Goal: Check status

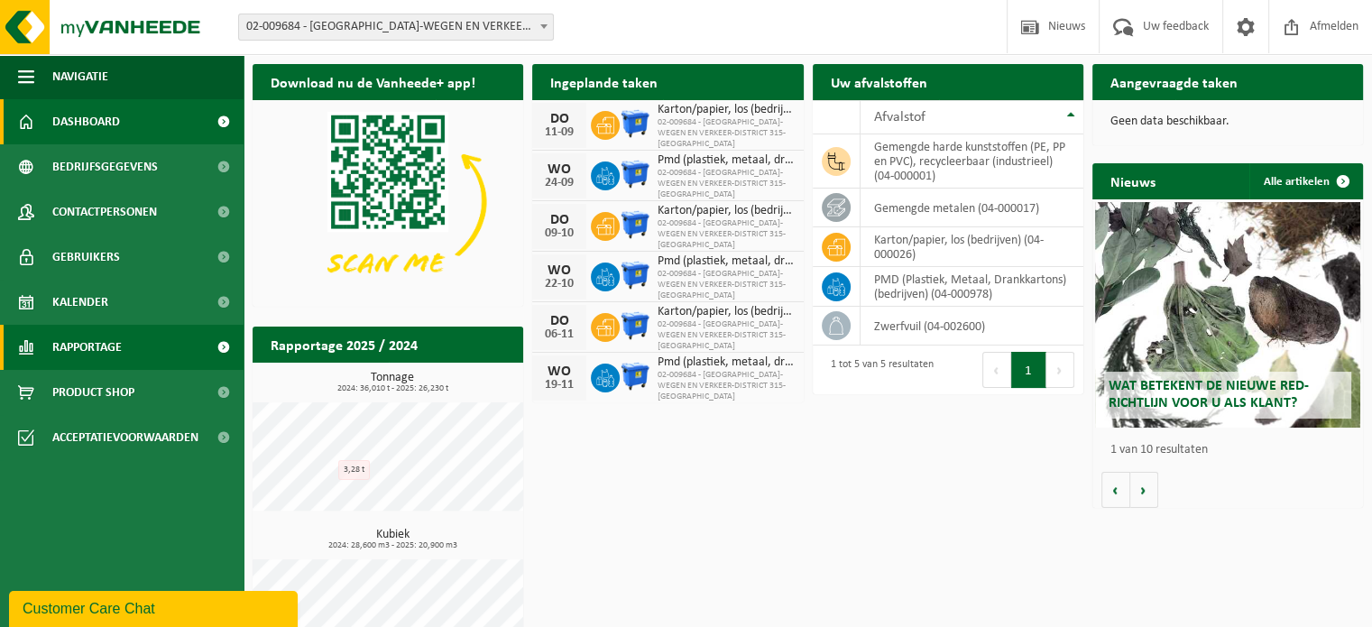
click at [125, 344] on link "Rapportage" at bounding box center [122, 347] width 244 height 45
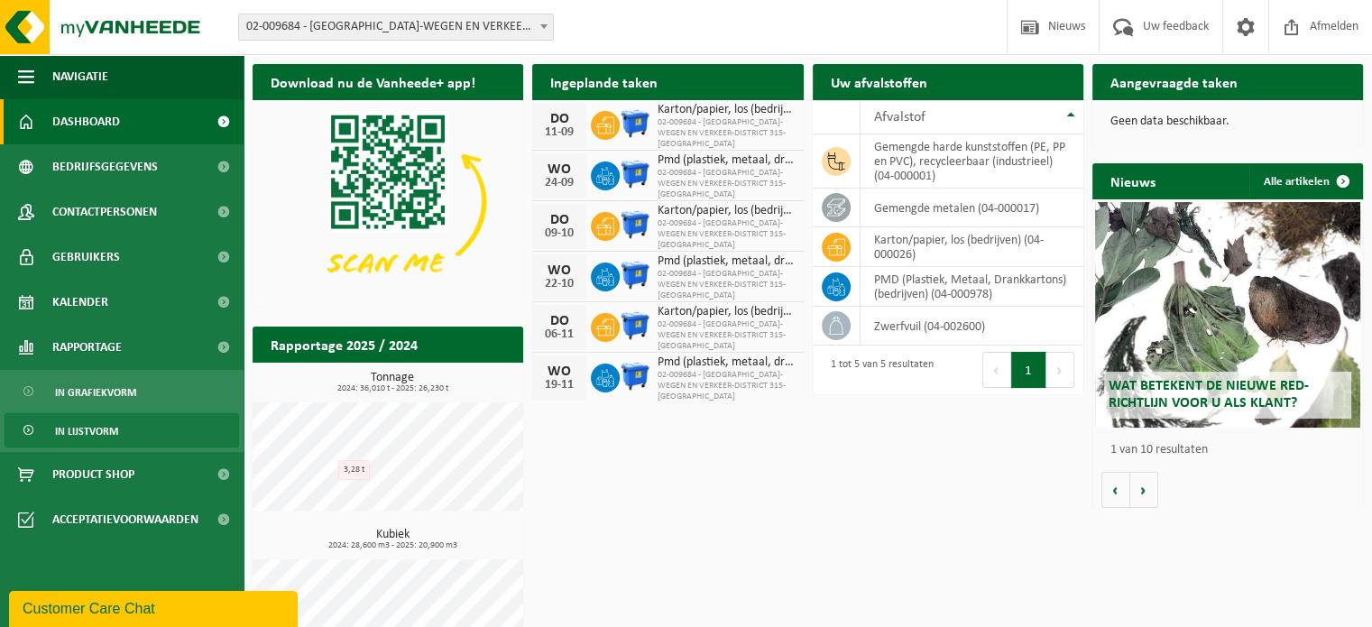
click at [119, 432] on link "In lijstvorm" at bounding box center [122, 430] width 235 height 34
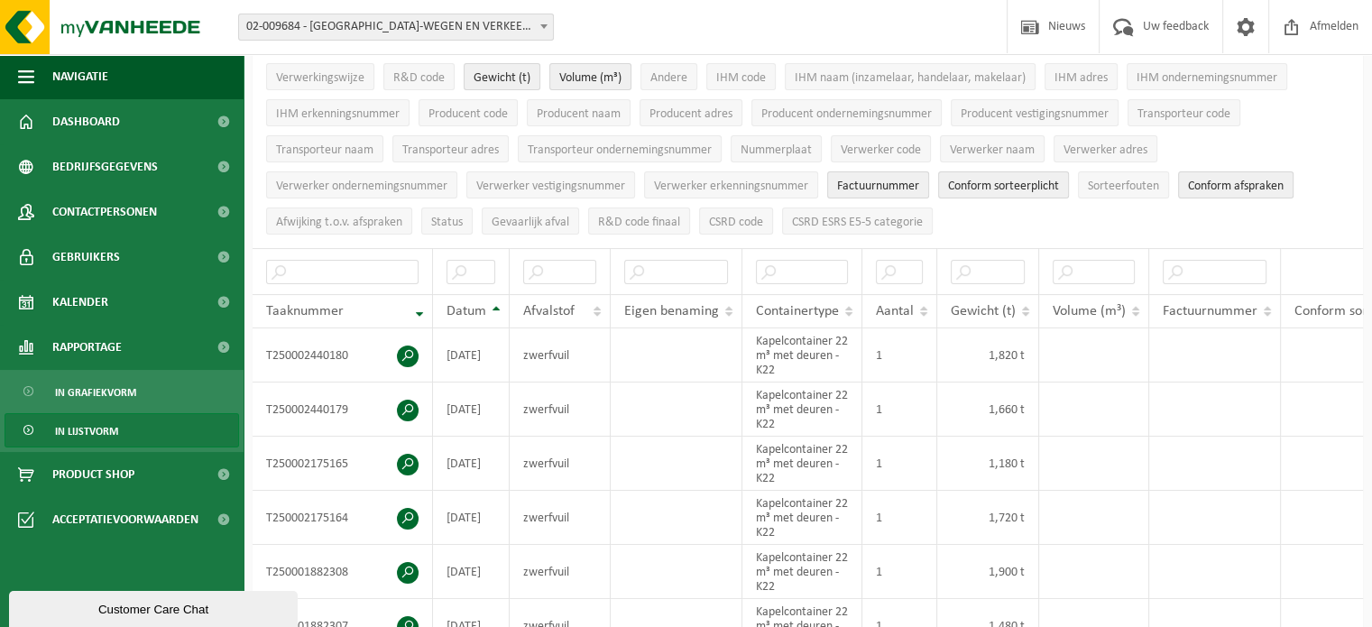
scroll to position [180, 0]
click at [495, 300] on th "Datum" at bounding box center [471, 311] width 77 height 34
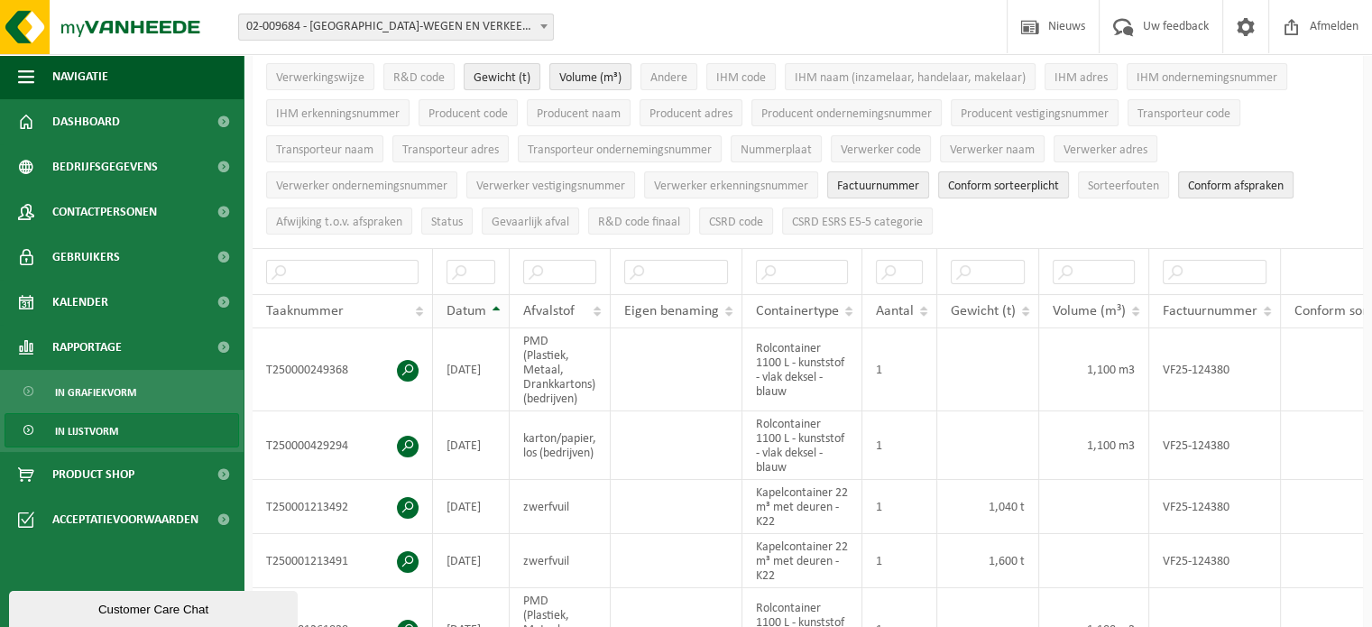
click at [495, 300] on th "Datum" at bounding box center [471, 311] width 77 height 34
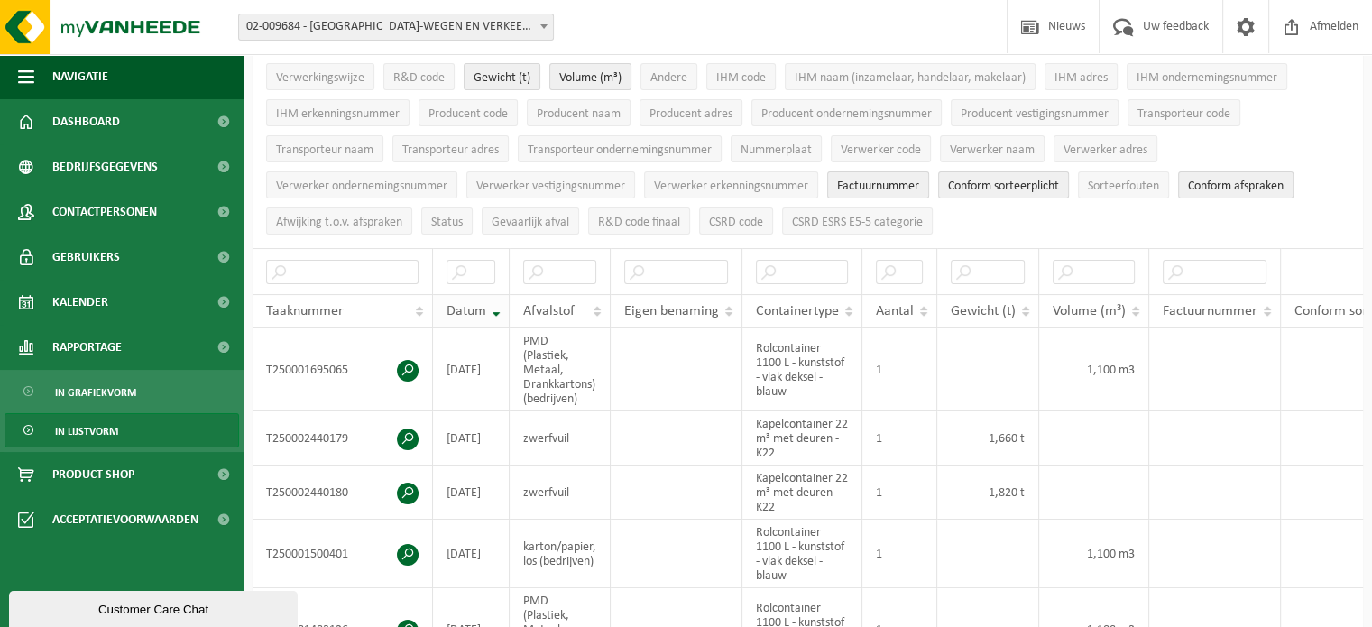
click at [495, 300] on th "Datum" at bounding box center [471, 311] width 77 height 34
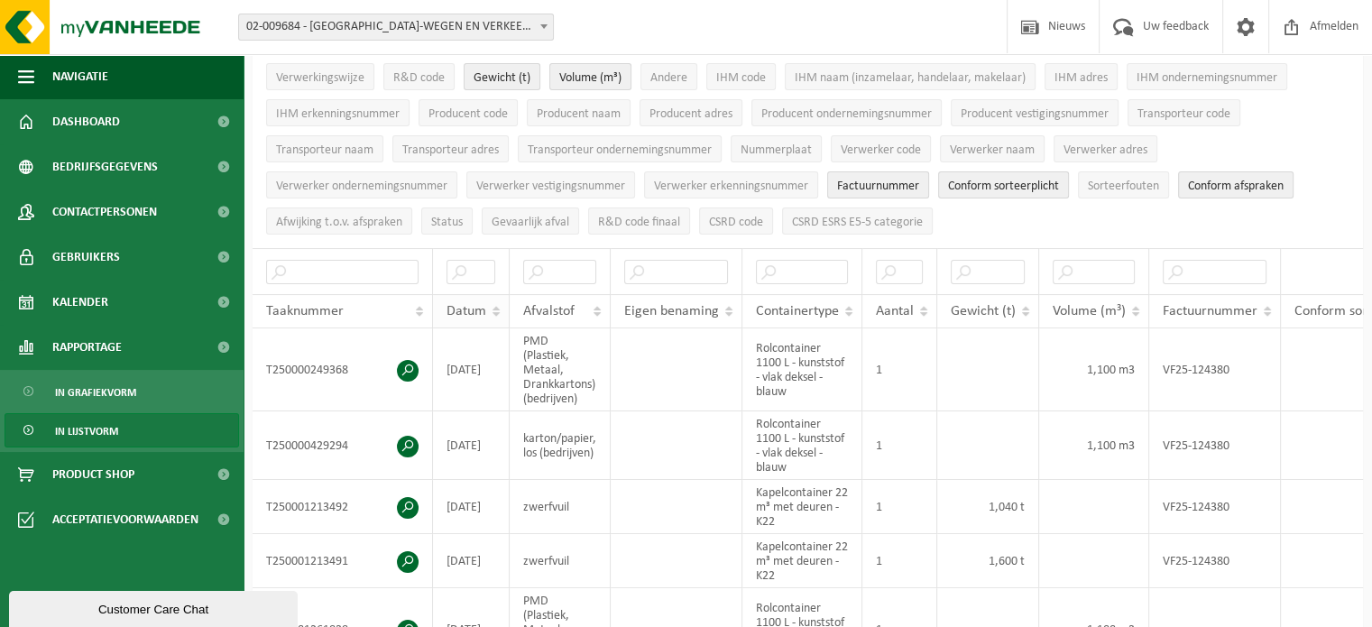
click at [495, 300] on th "Datum" at bounding box center [471, 311] width 77 height 34
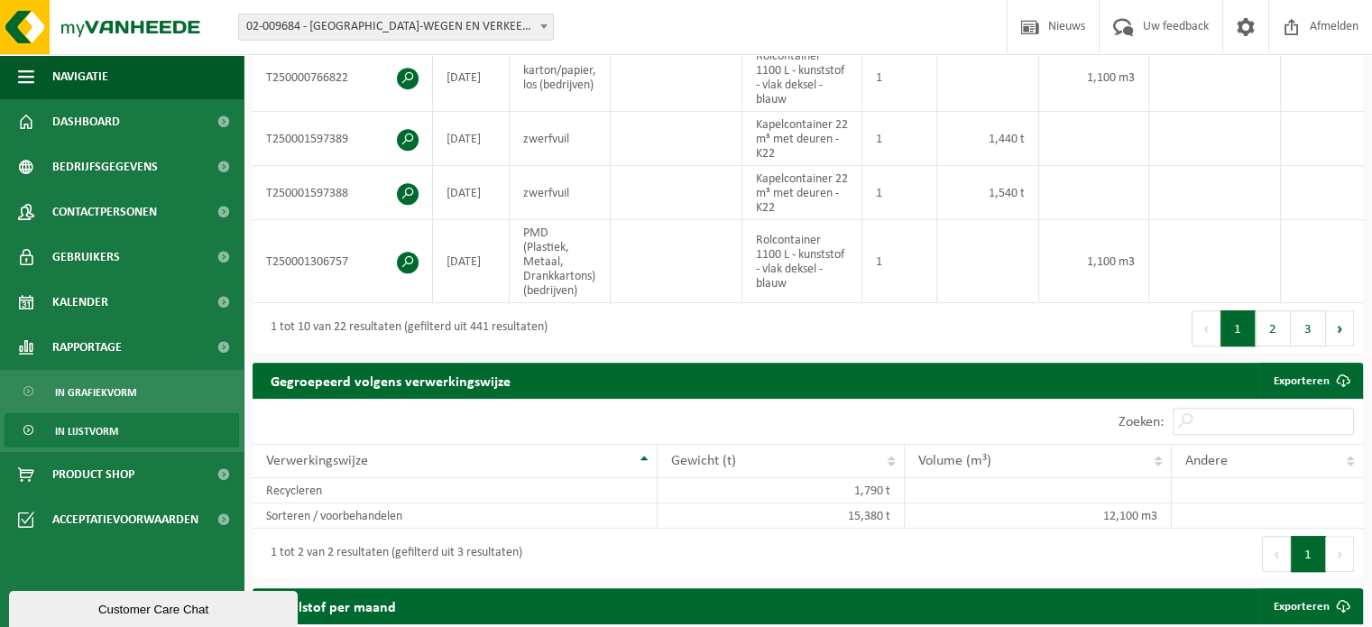
scroll to position [735, 0]
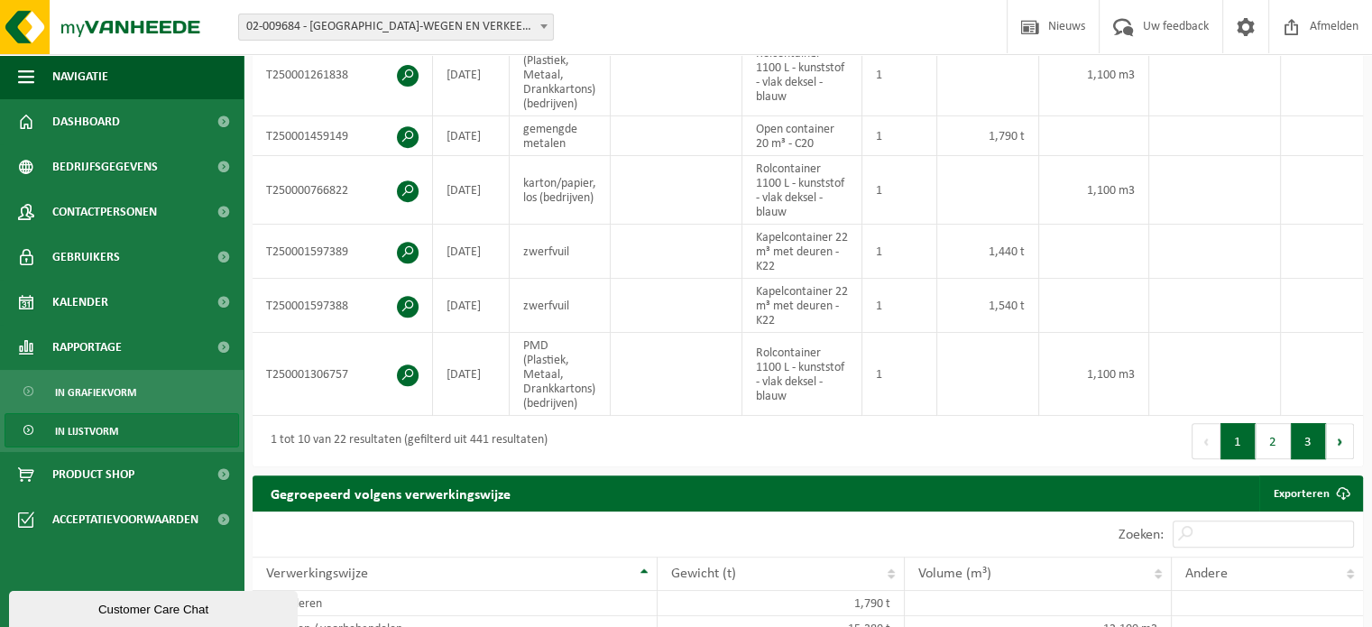
click at [1313, 453] on button "3" at bounding box center [1308, 441] width 35 height 36
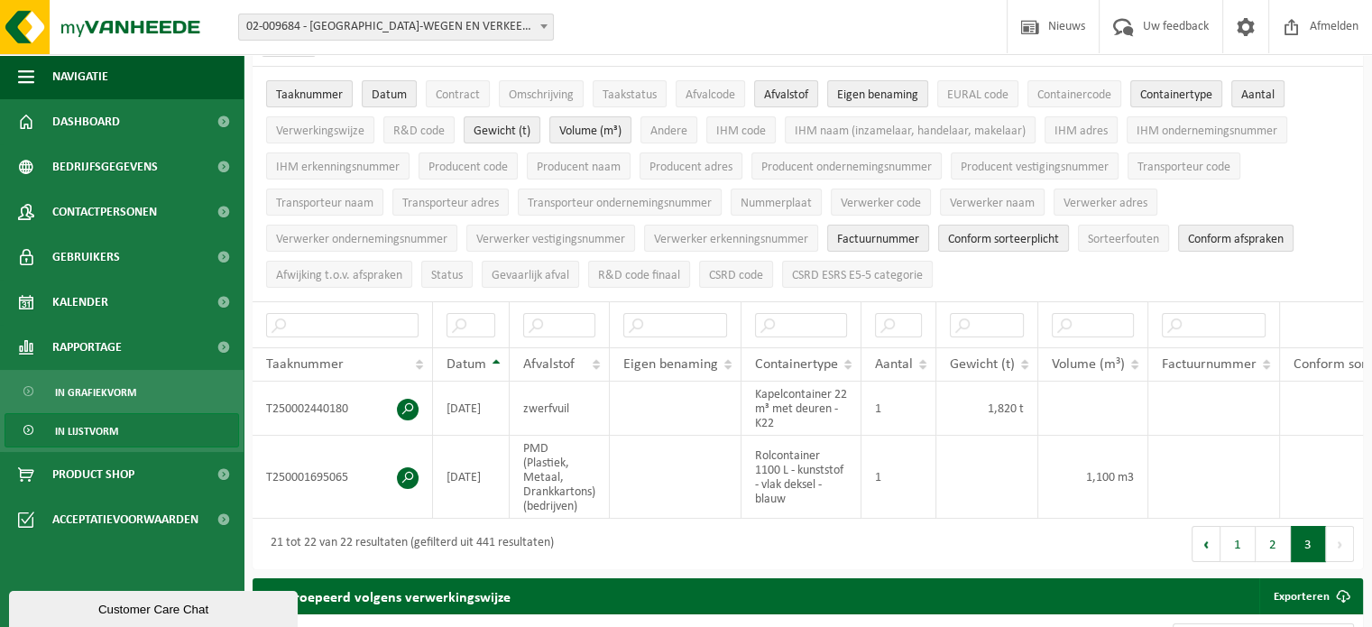
scroll to position [0, 0]
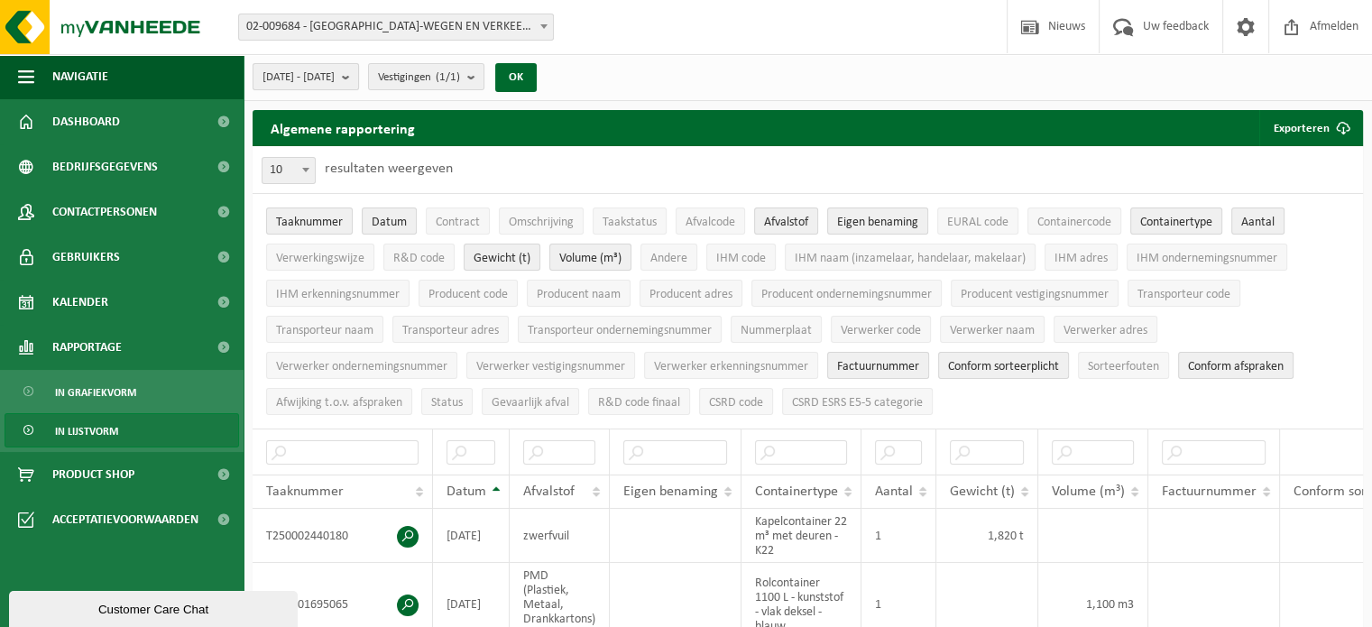
click at [358, 78] on b "submit" at bounding box center [350, 76] width 16 height 25
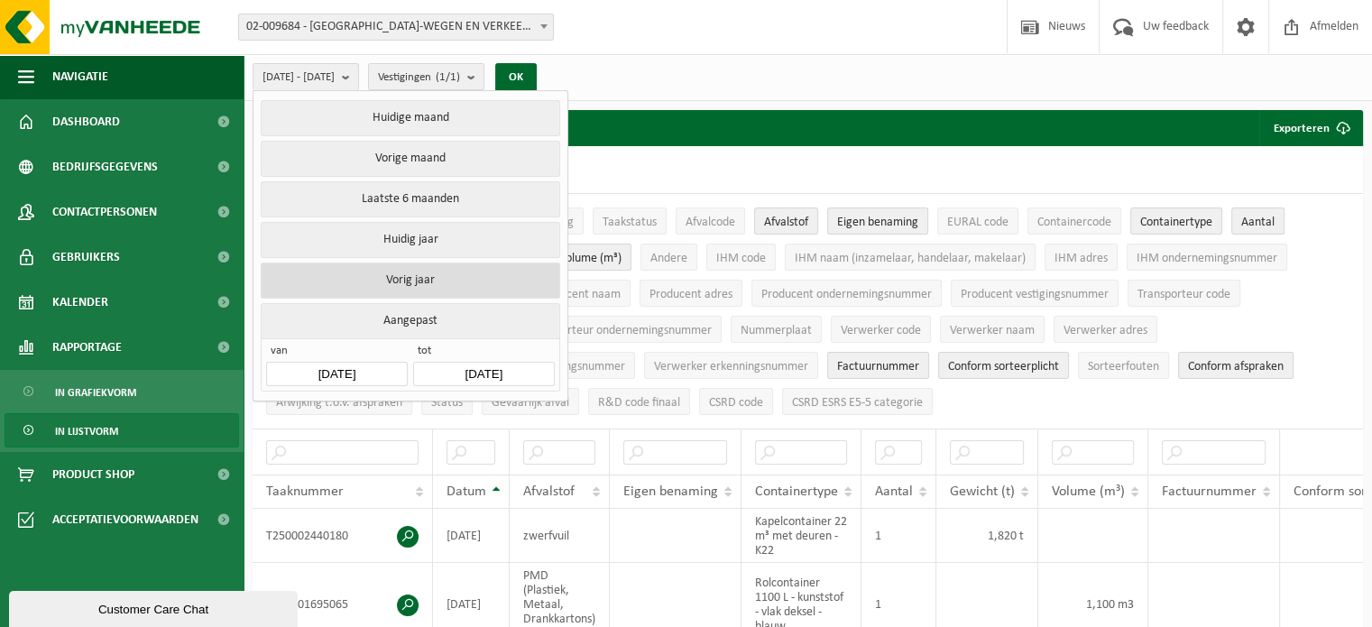
click at [431, 277] on button "Vorig jaar" at bounding box center [410, 280] width 299 height 36
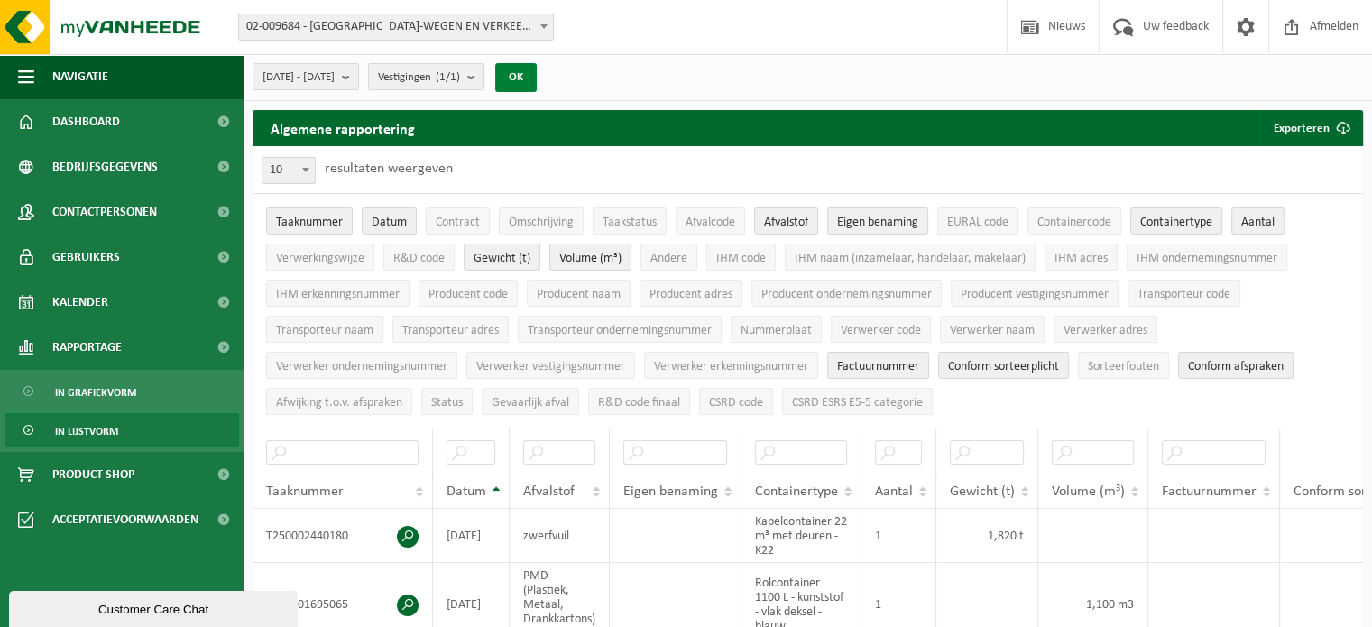
click at [537, 76] on button "OK" at bounding box center [515, 77] width 41 height 29
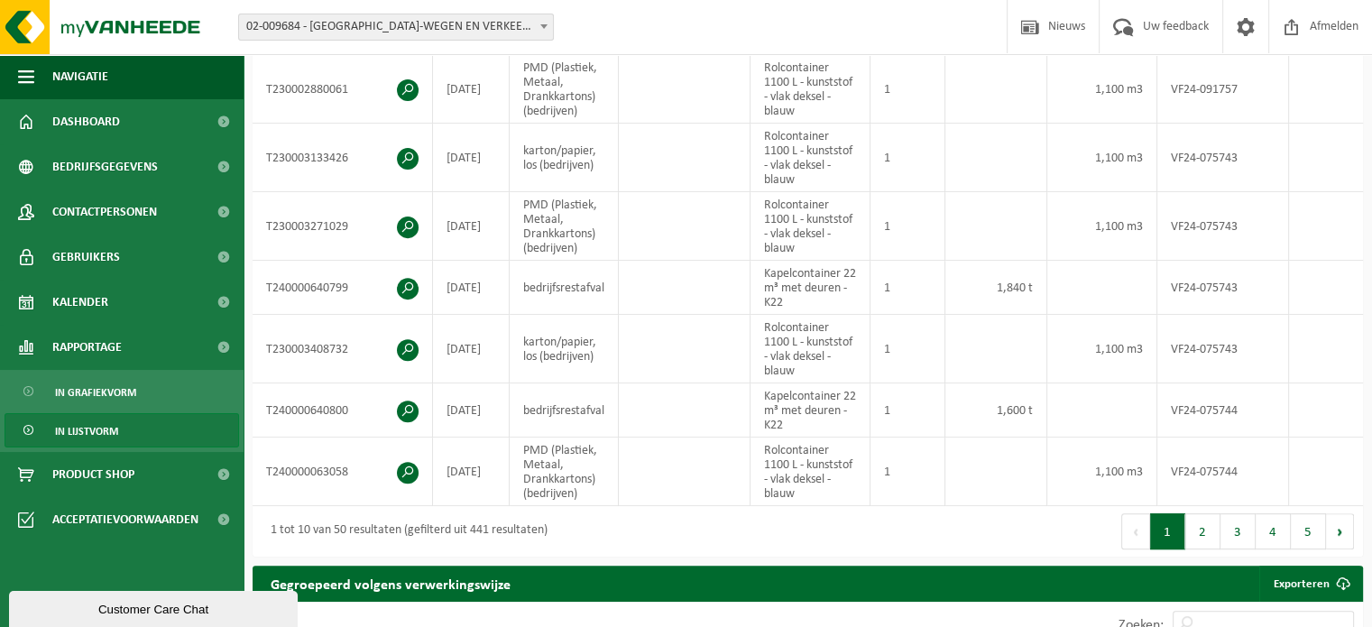
scroll to position [631, 0]
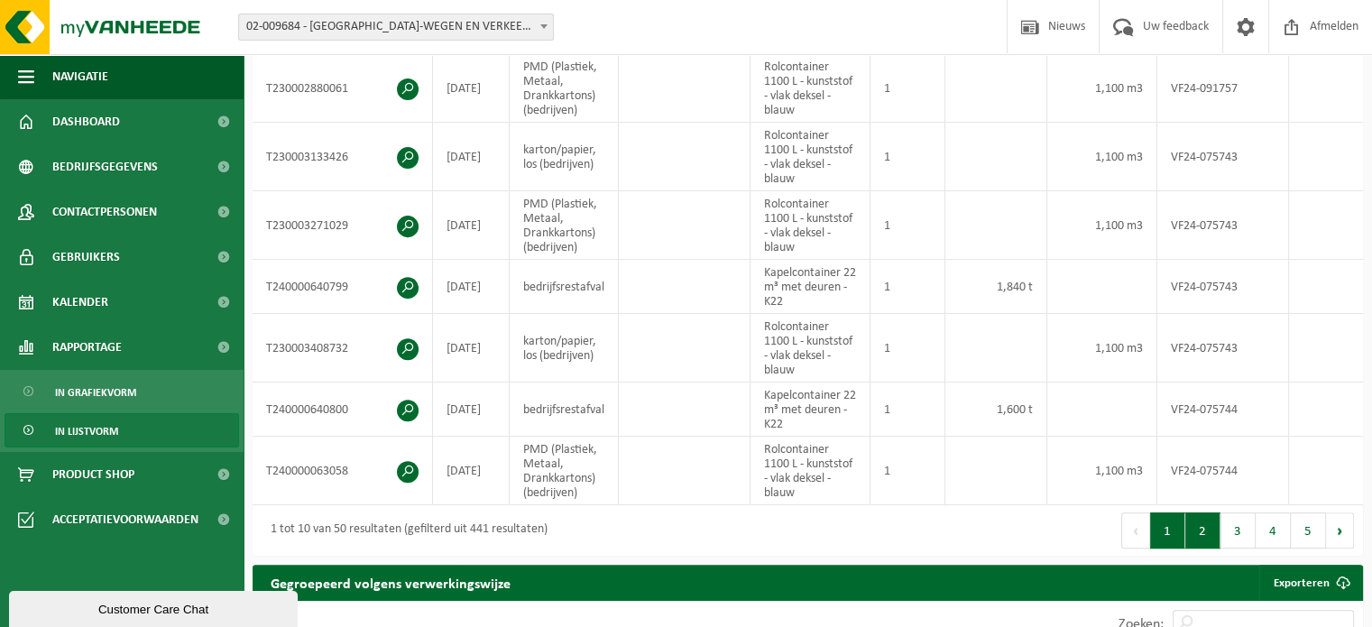
click at [1205, 527] on button "2" at bounding box center [1202, 530] width 35 height 36
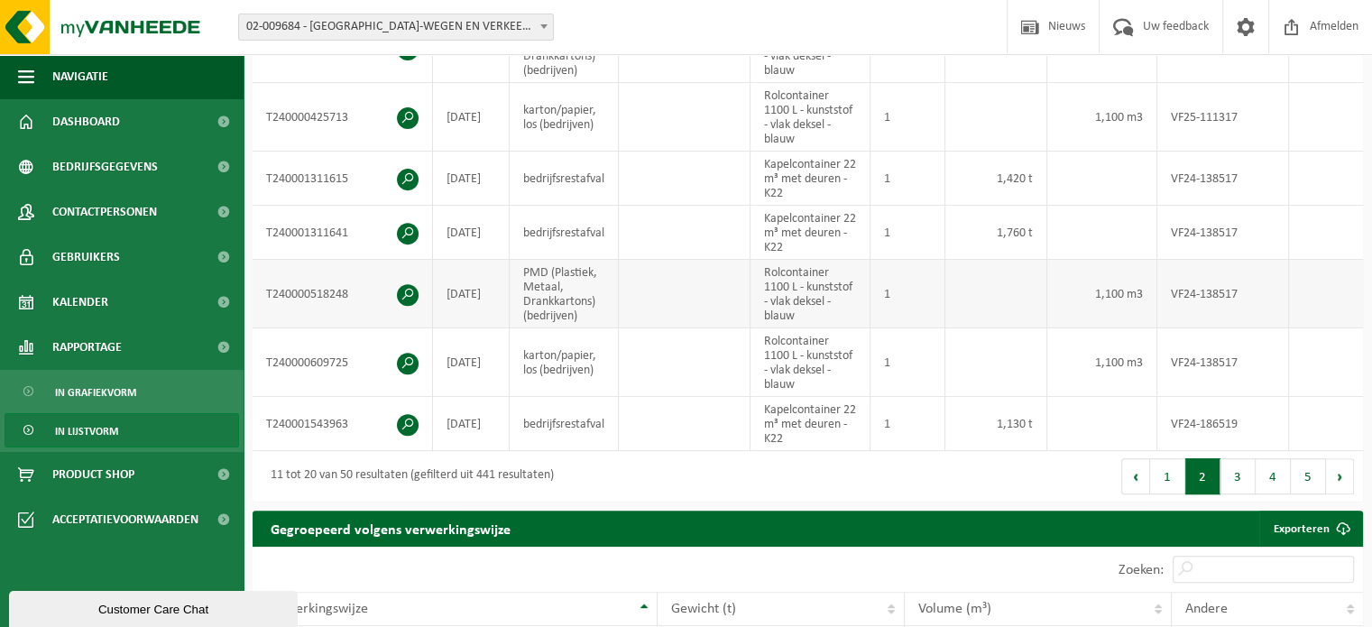
scroll to position [714, 0]
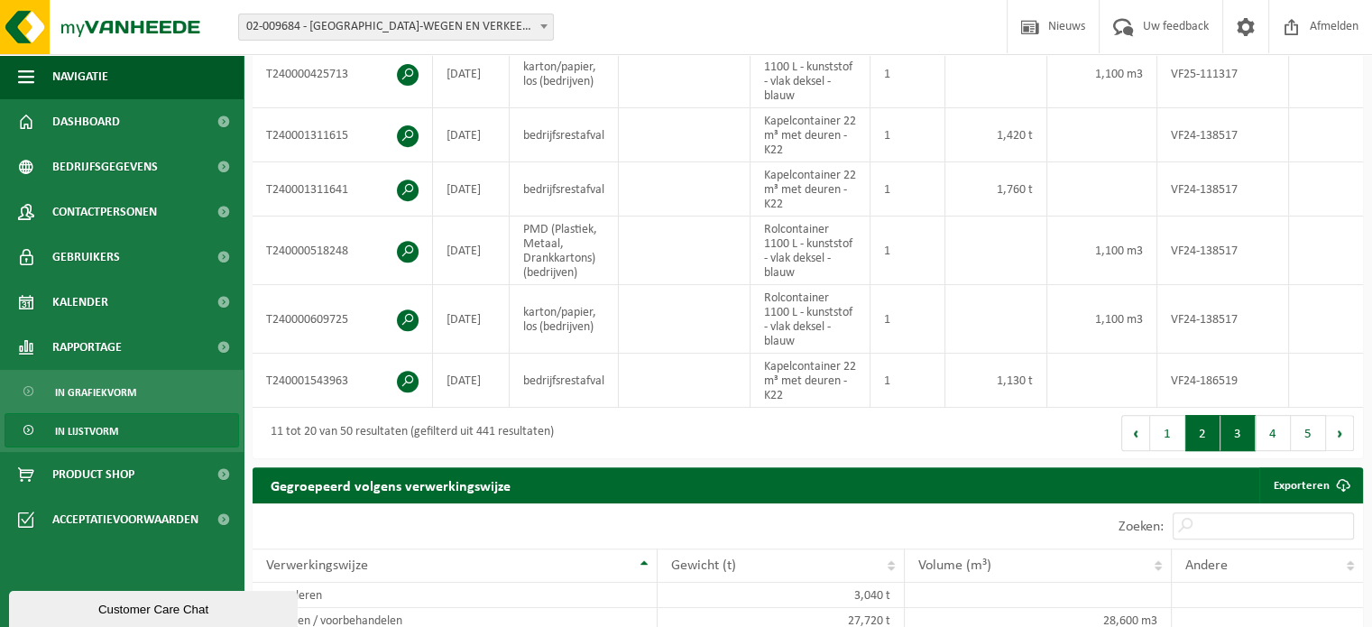
click at [1245, 443] on button "3" at bounding box center [1237, 433] width 35 height 36
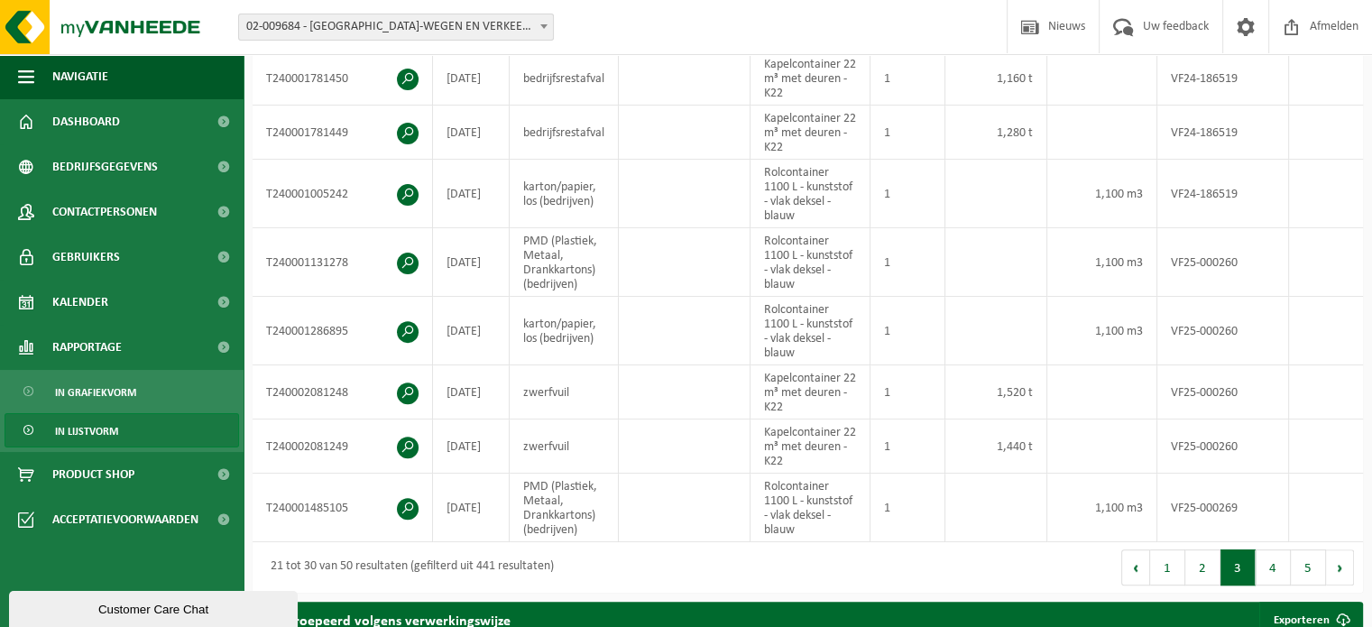
scroll to position [624, 0]
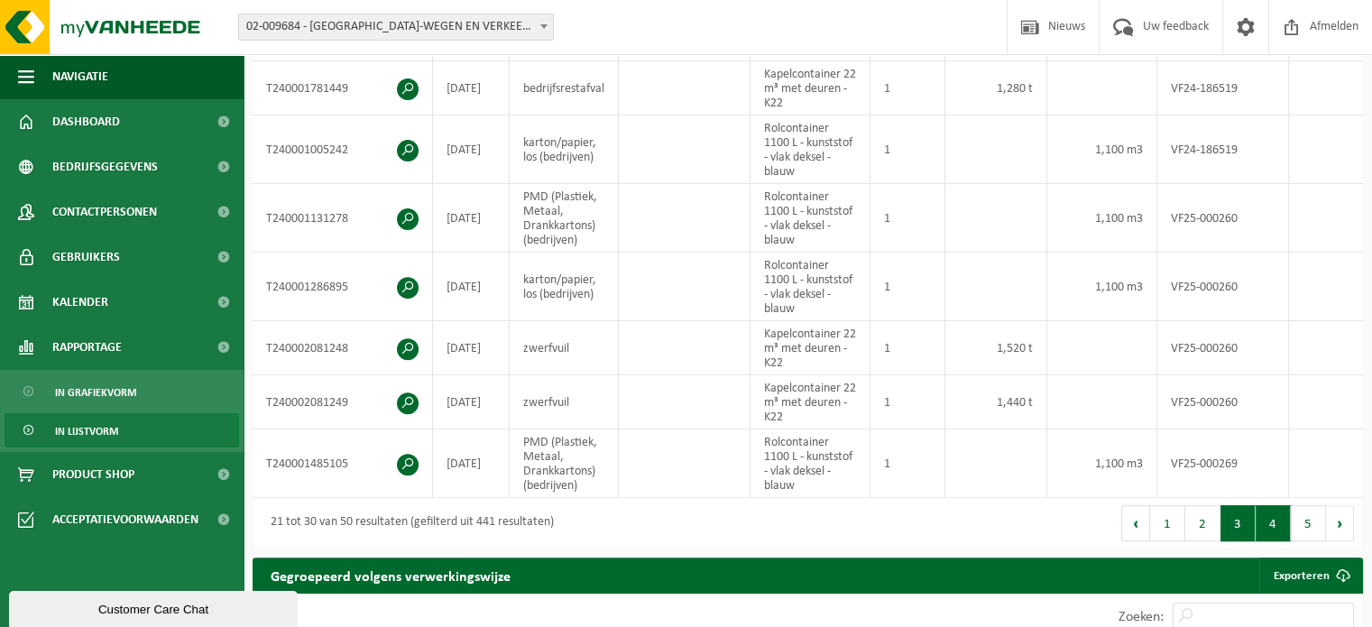
click at [1271, 528] on button "4" at bounding box center [1272, 523] width 35 height 36
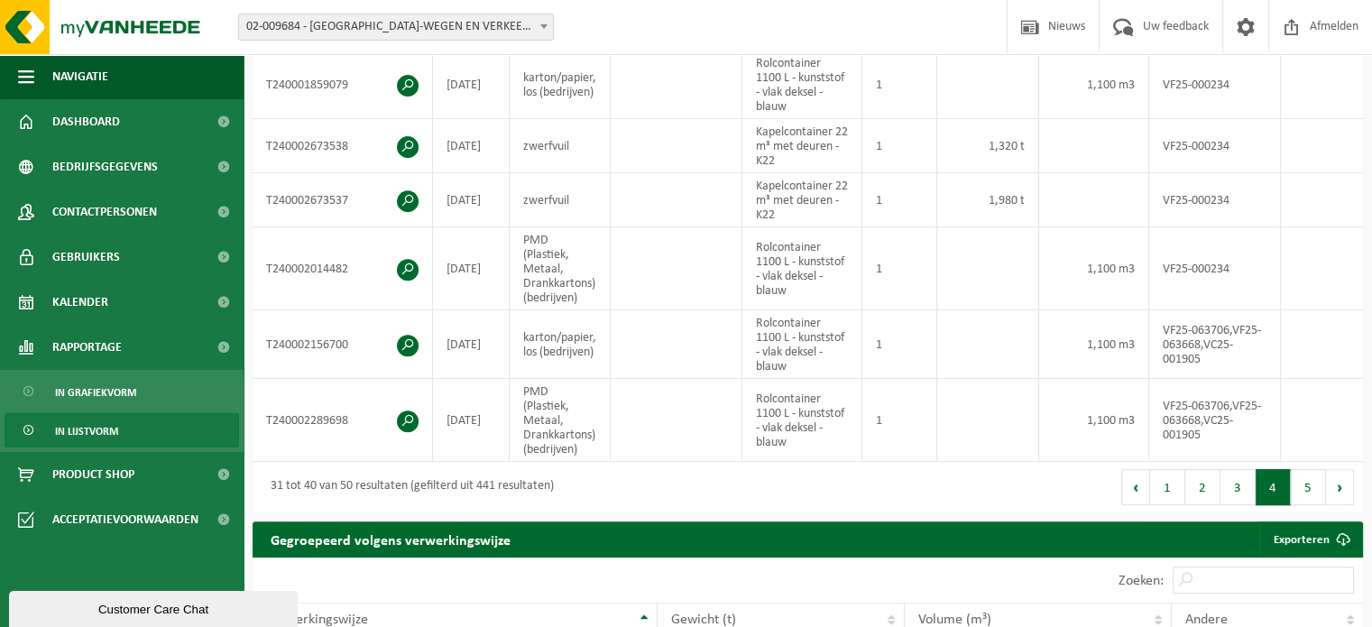
scroll to position [743, 0]
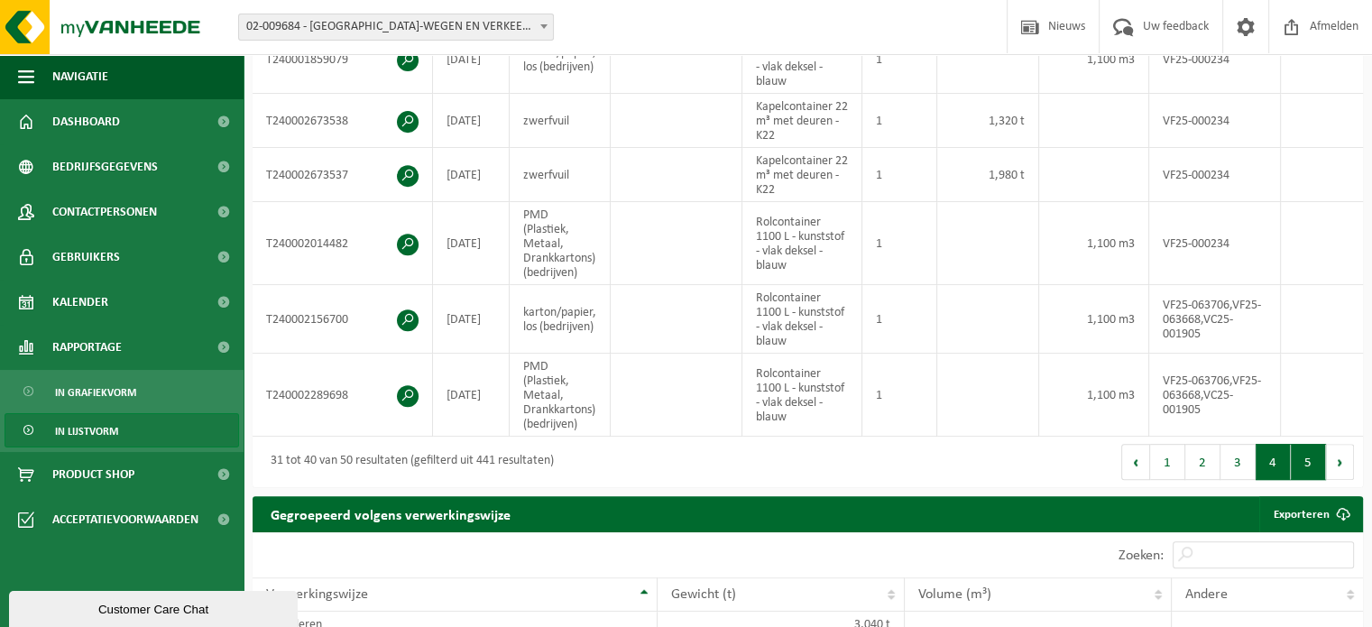
click at [1293, 475] on button "5" at bounding box center [1308, 462] width 35 height 36
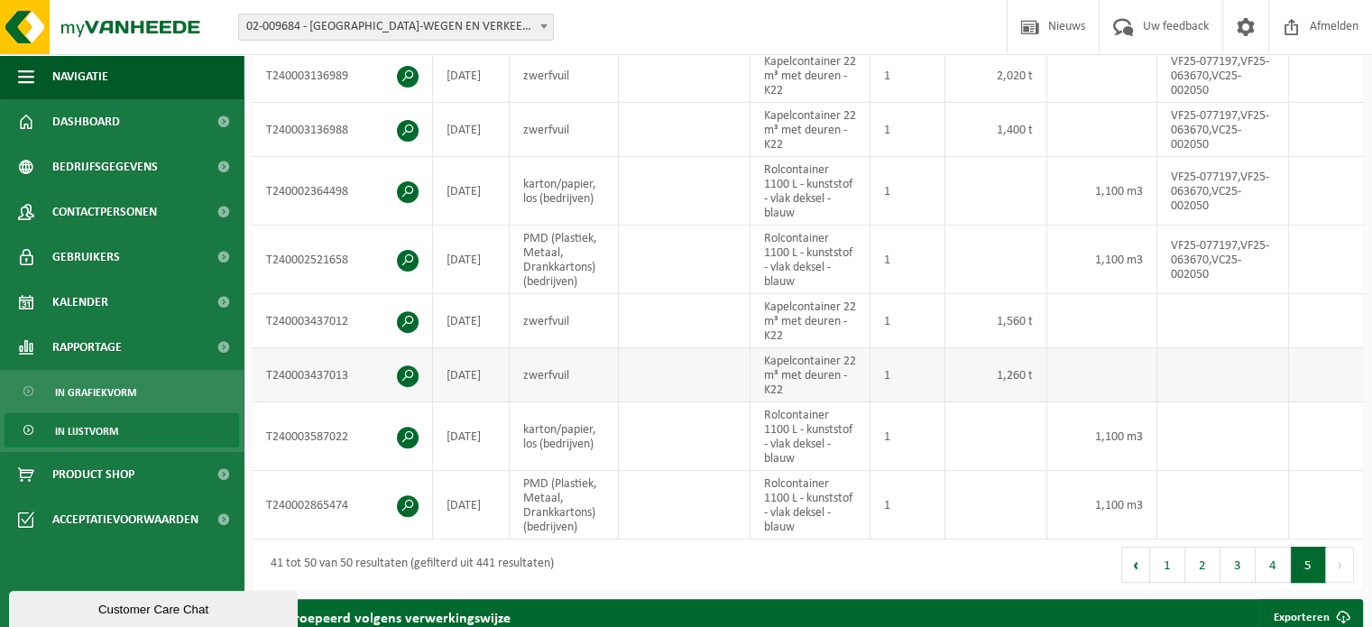
scroll to position [653, 0]
